Goal: Transaction & Acquisition: Download file/media

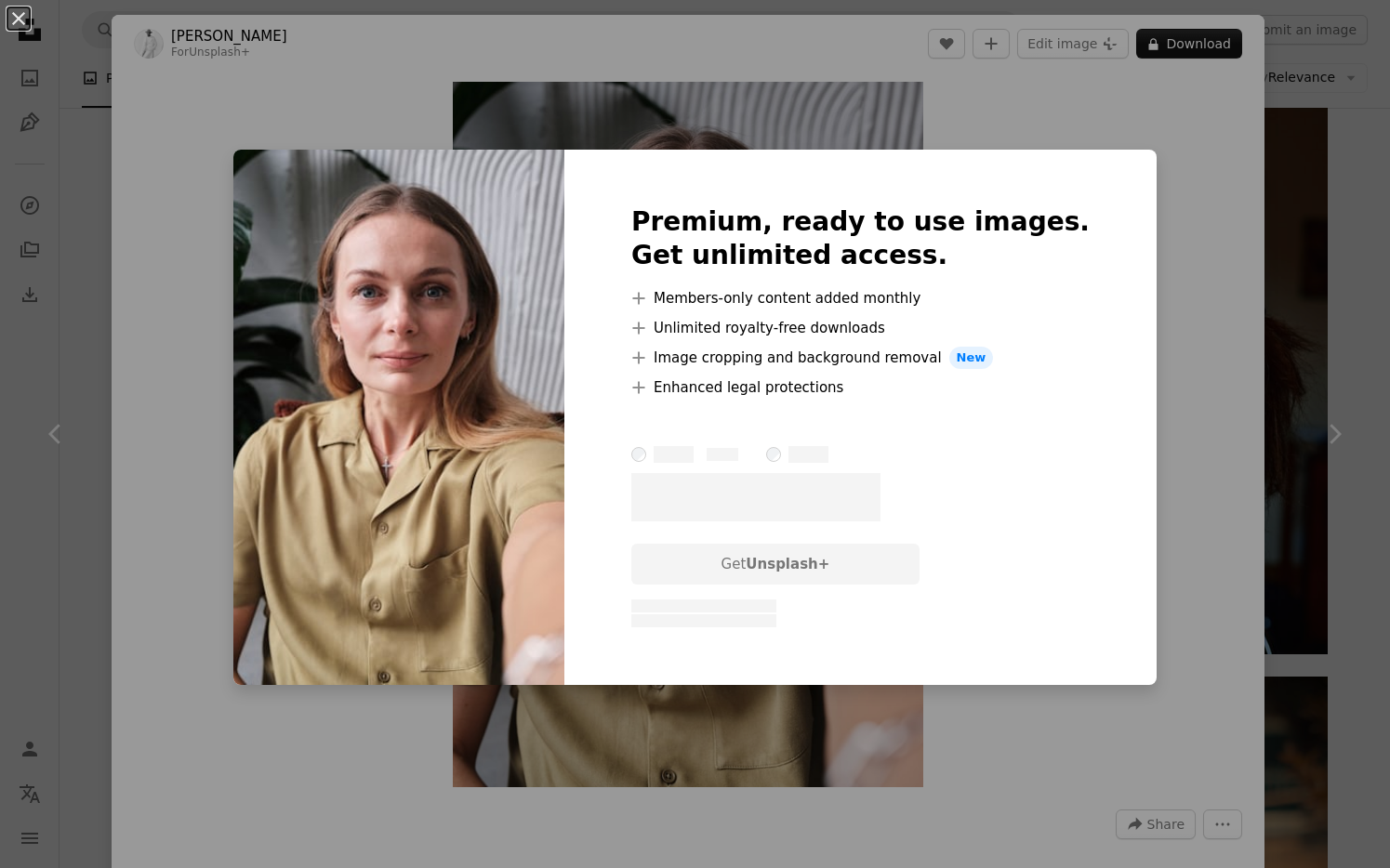
scroll to position [0, 19]
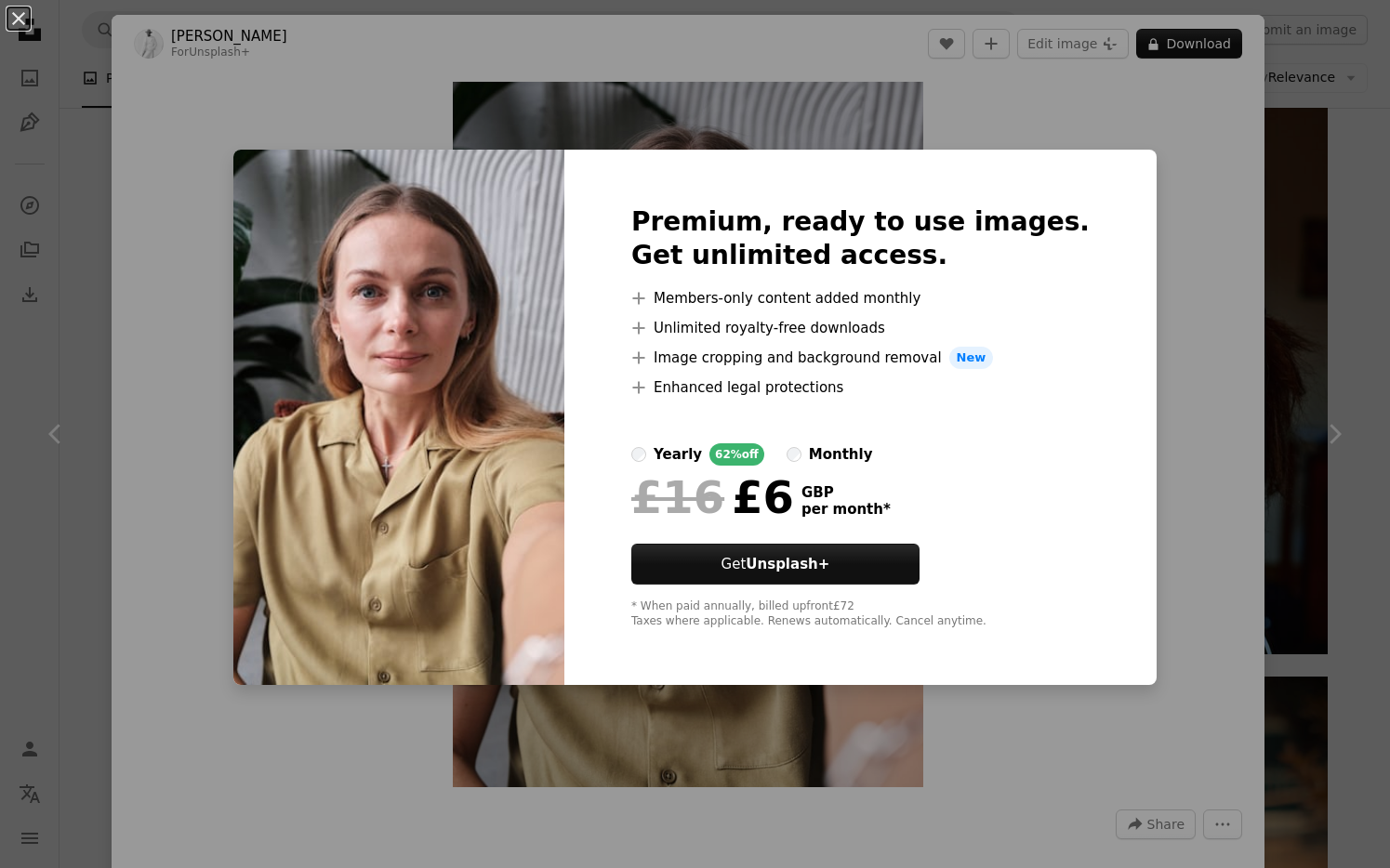
click at [1143, 258] on div "An X shape Premium, ready to use images. Get unlimited access. A plus sign Memb…" at bounding box center [695, 434] width 1390 height 868
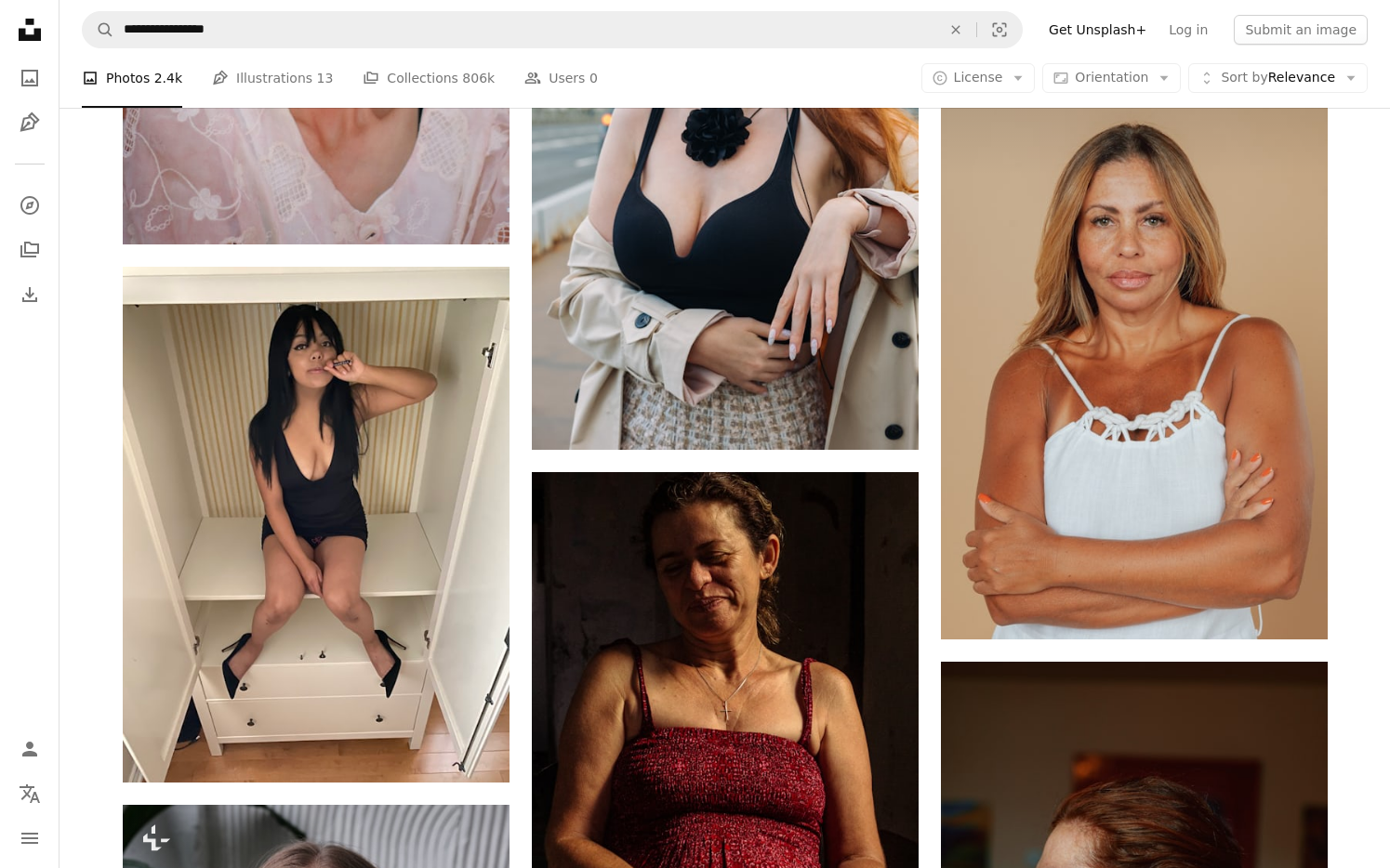
scroll to position [2027, 0]
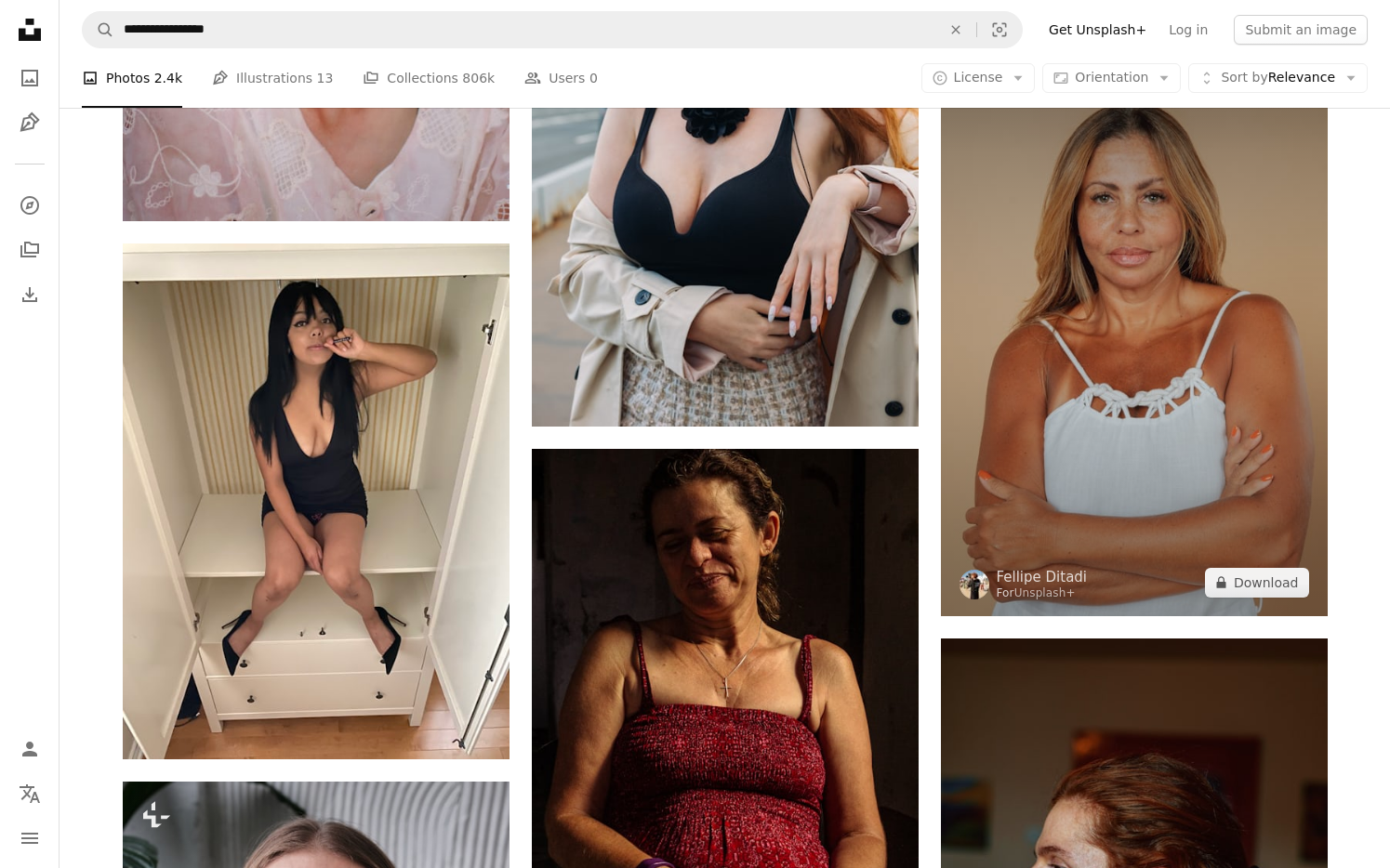
click at [1124, 235] on img at bounding box center [1134, 327] width 387 height 580
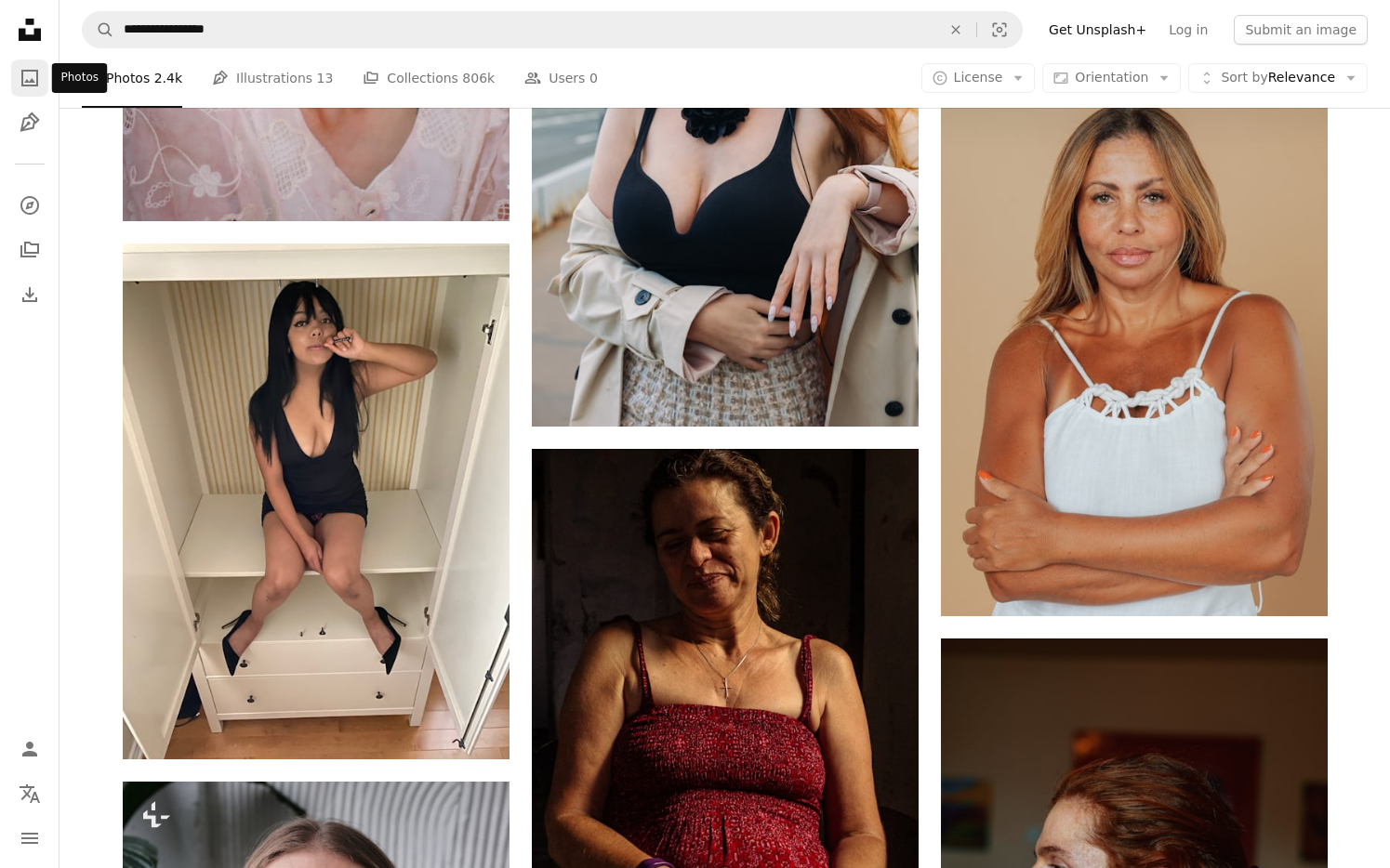
click at [33, 78] on icon "A photo" at bounding box center [30, 78] width 23 height 23
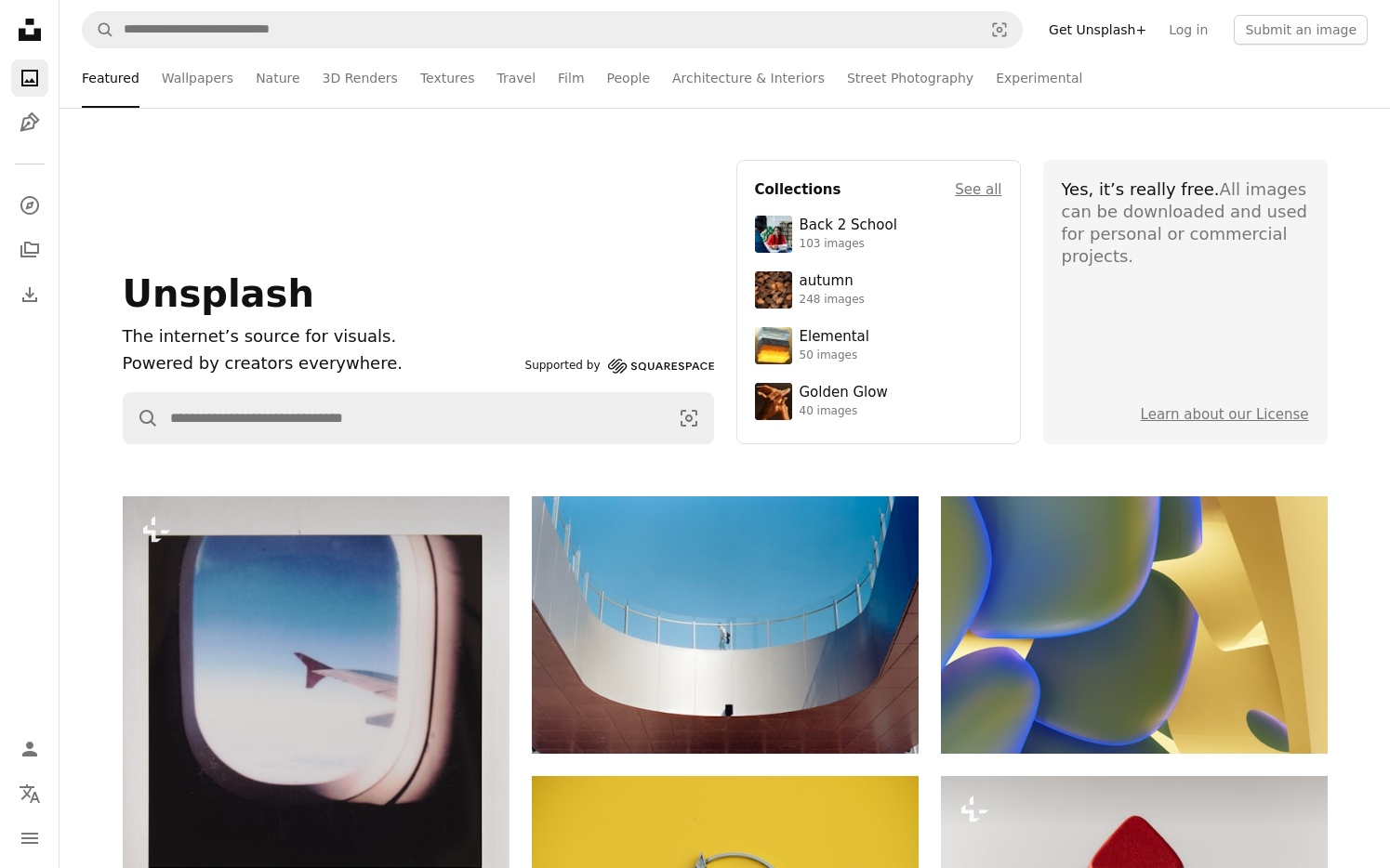
click at [362, 49] on nav "A magnifying glass Visual search Get Unsplash+ Log in Submit an image" at bounding box center [724, 30] width 1330 height 59
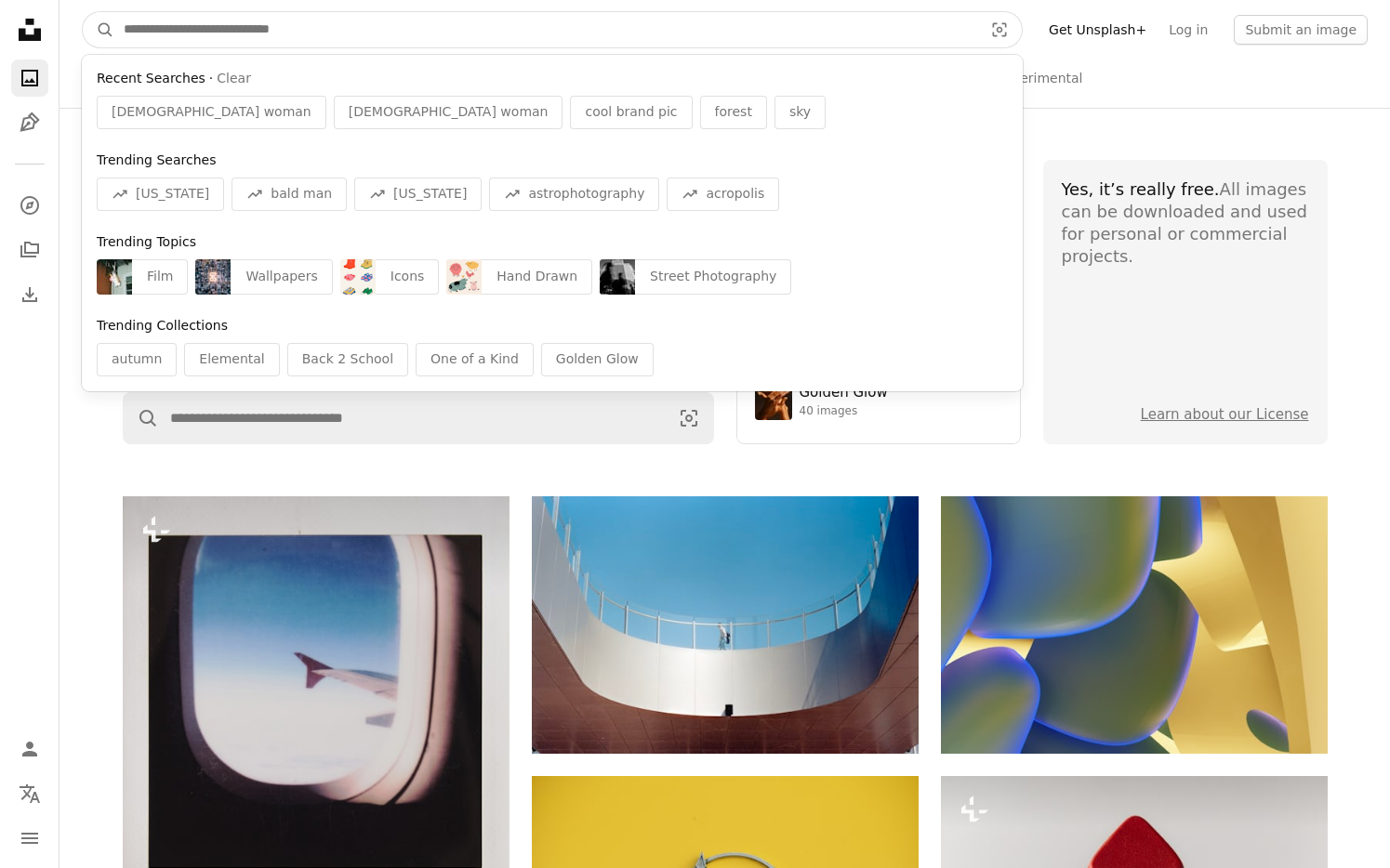
click at [165, 36] on input "Find visuals sitewide" at bounding box center [545, 30] width 862 height 36
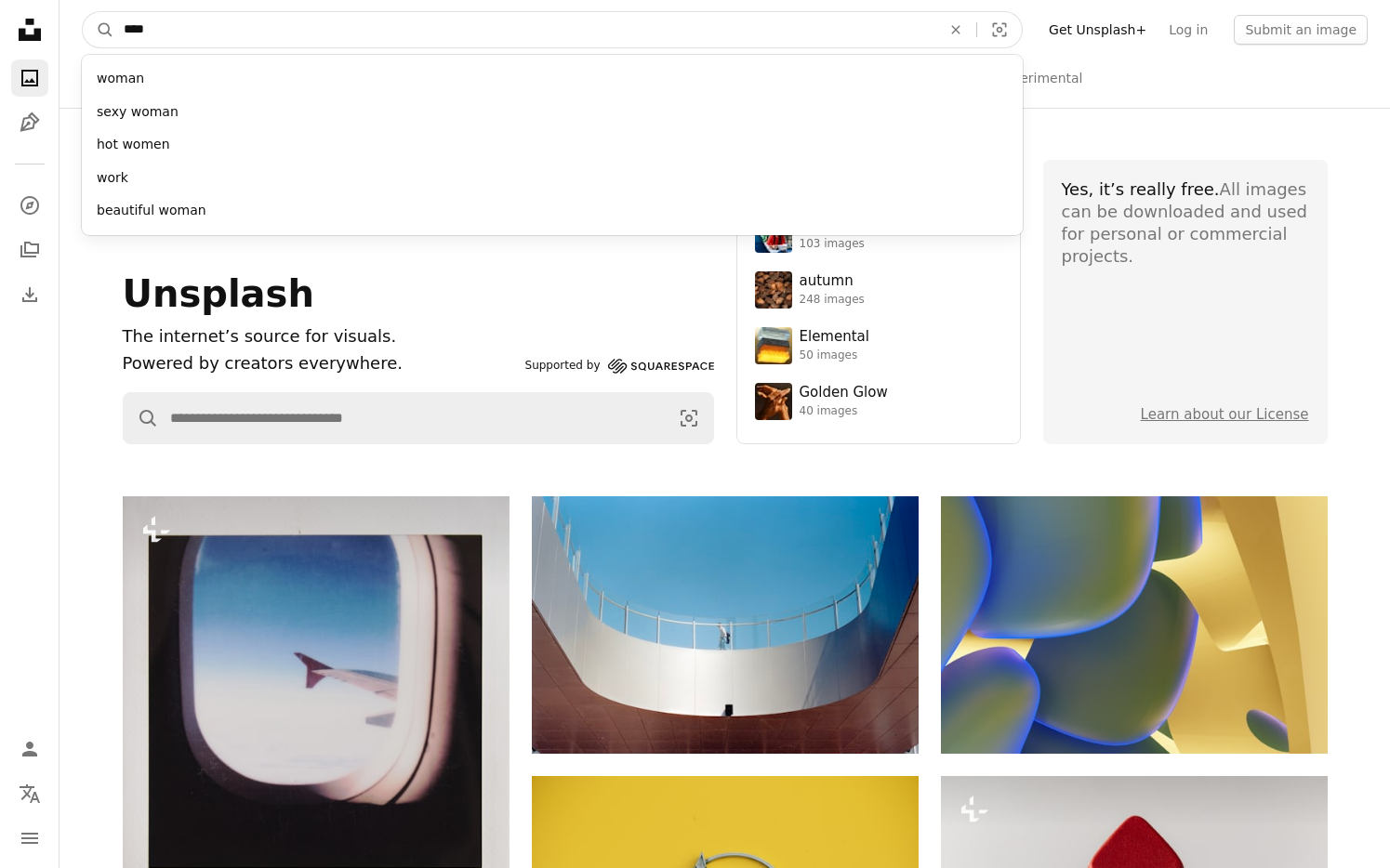
type input "*****"
click button "A magnifying glass" at bounding box center [99, 30] width 32 height 36
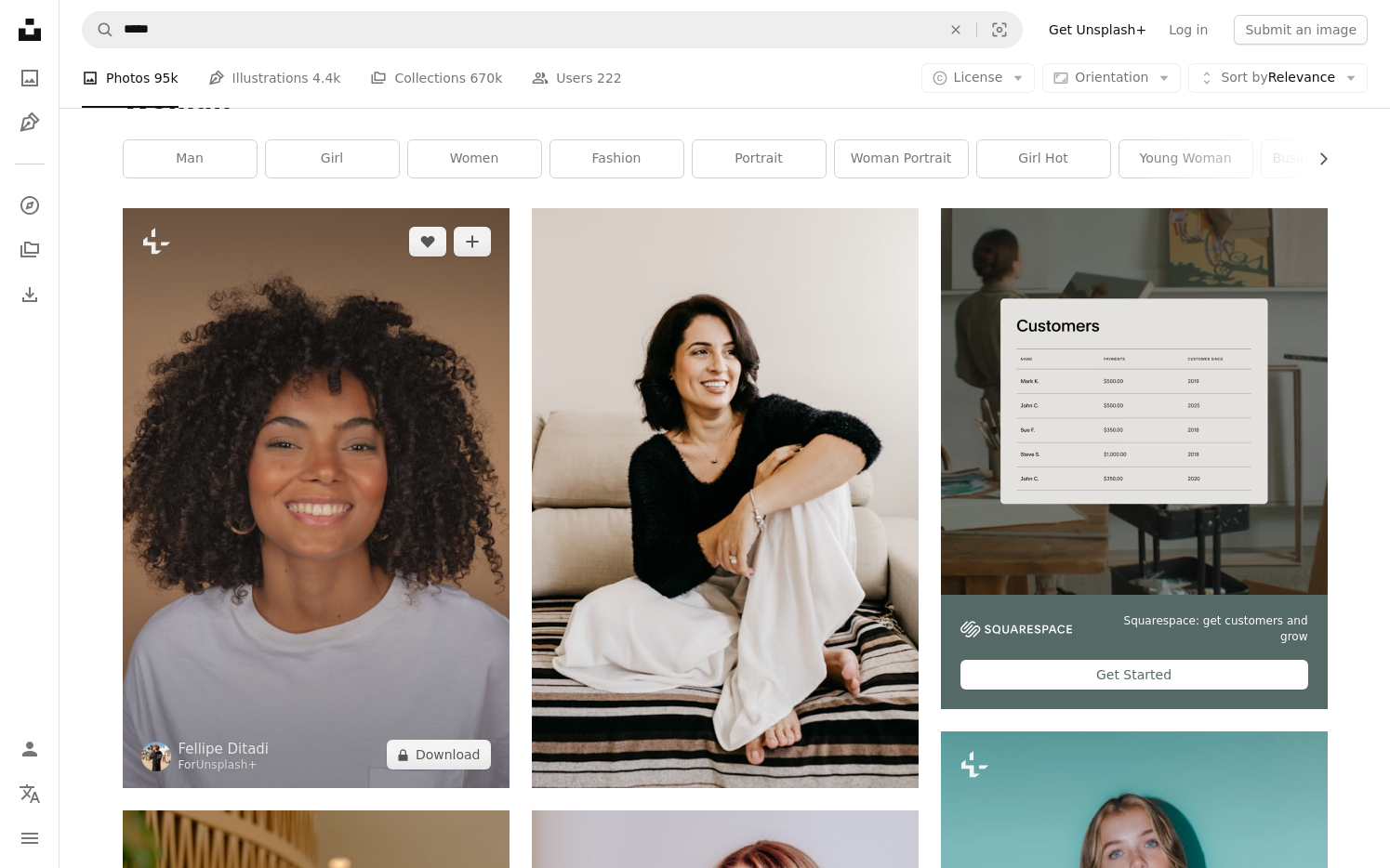
scroll to position [342, 0]
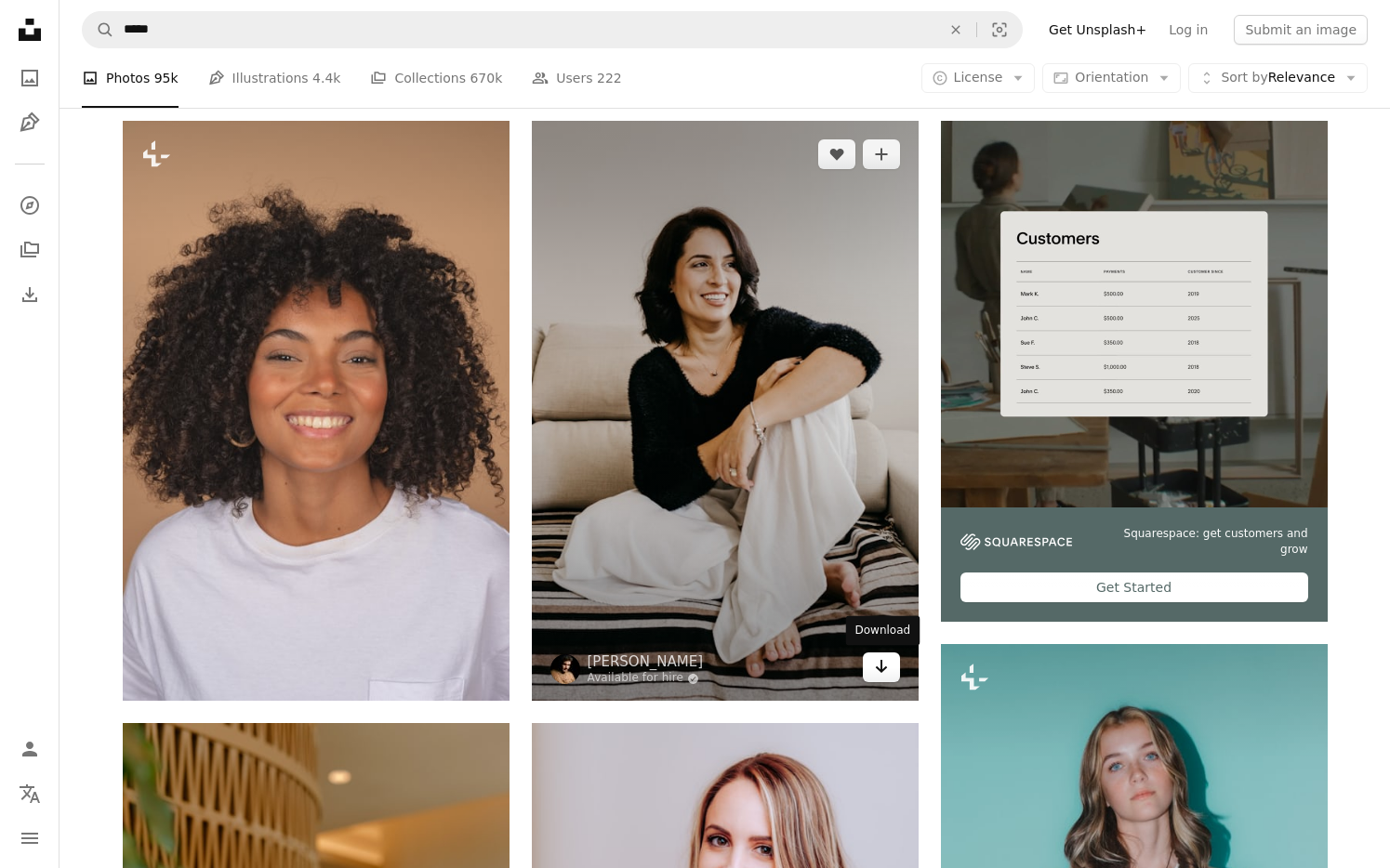
click at [877, 674] on icon "Arrow pointing down" at bounding box center [880, 666] width 15 height 23
